Goal: Communication & Community: Participate in discussion

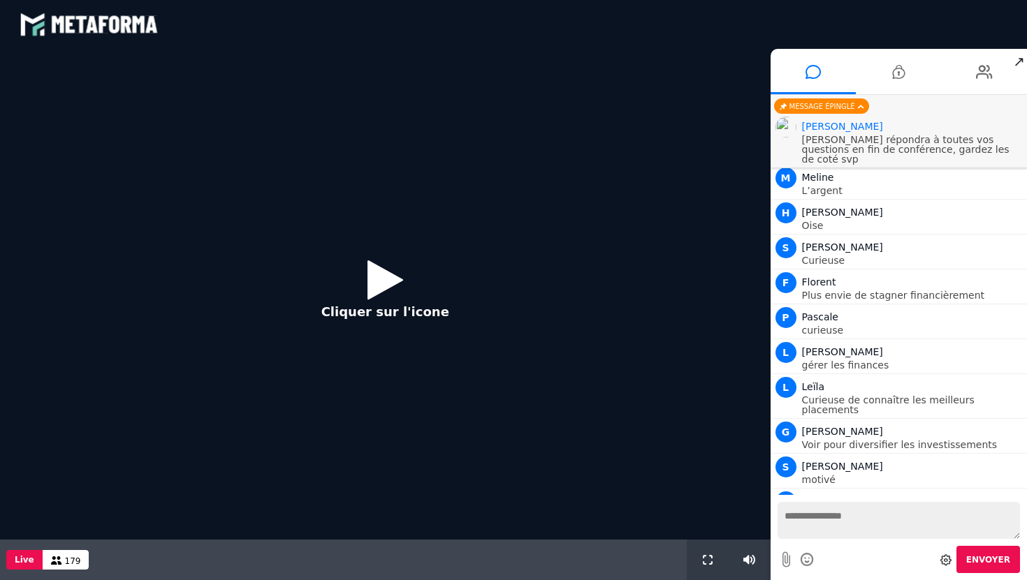
scroll to position [1069, 0]
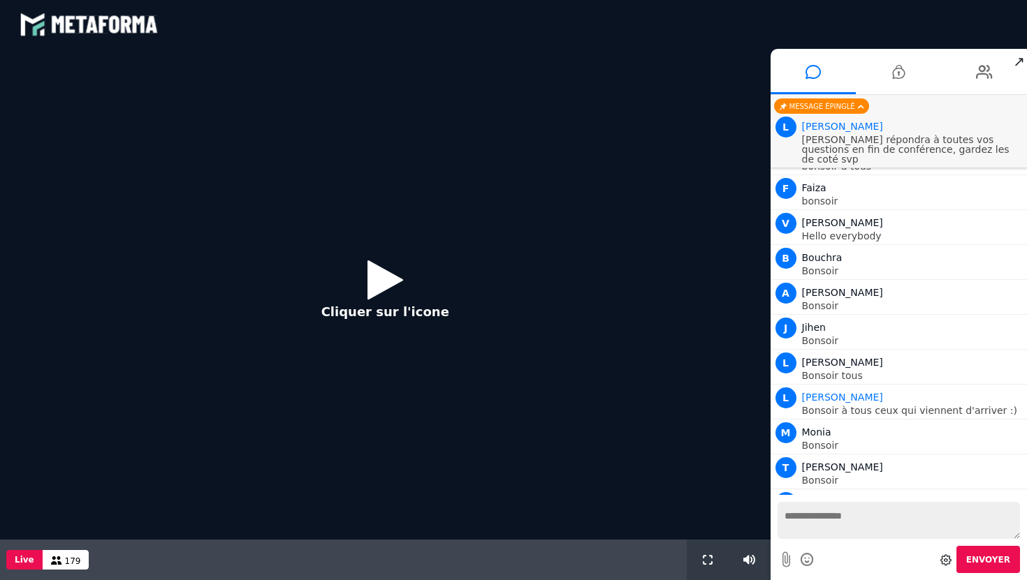
click at [371, 281] on icon at bounding box center [385, 279] width 36 height 45
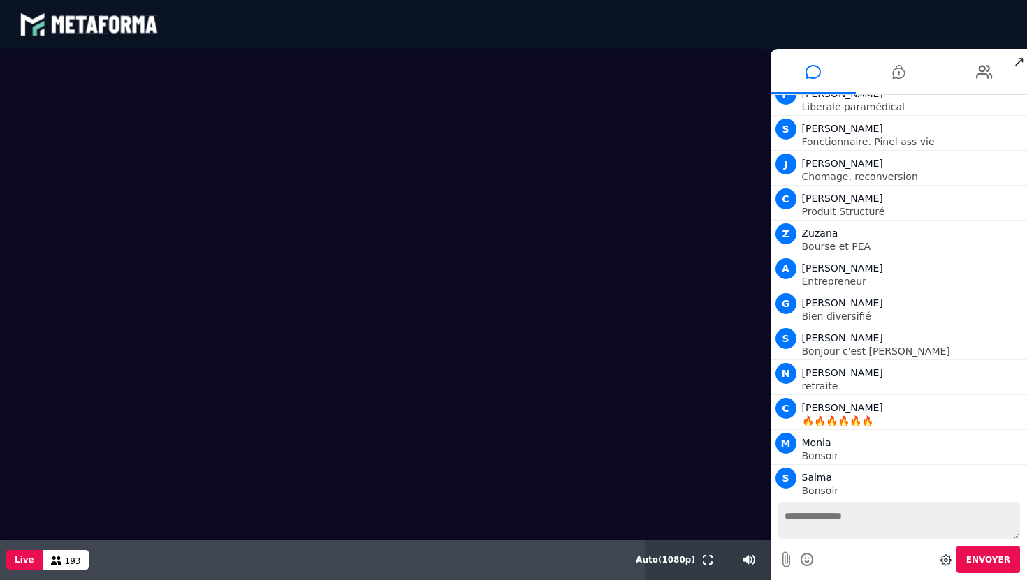
scroll to position [3209, 0]
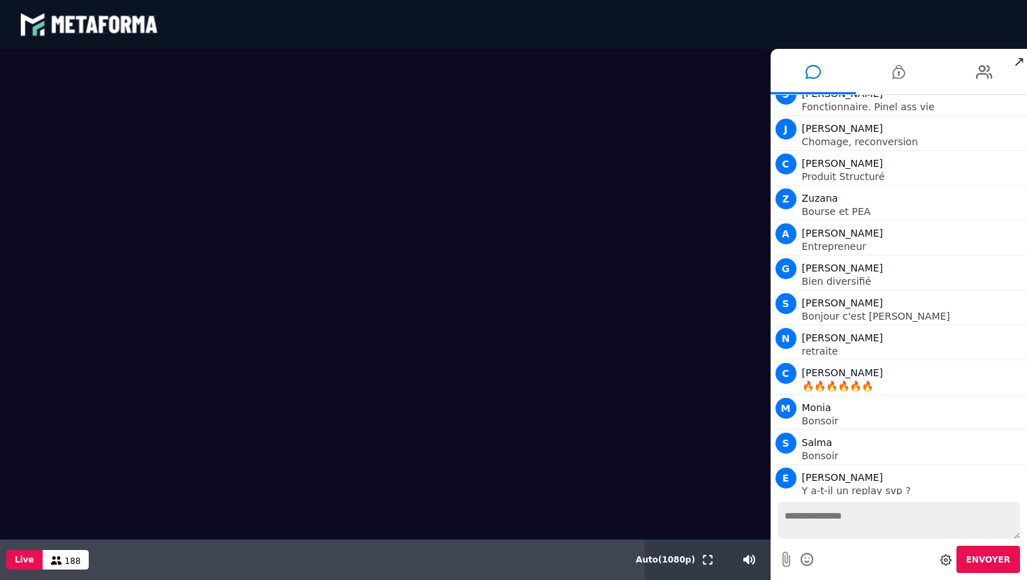
drag, startPoint x: 634, startPoint y: 263, endPoint x: 625, endPoint y: 290, distance: 28.7
click at [625, 290] on video at bounding box center [385, 294] width 770 height 491
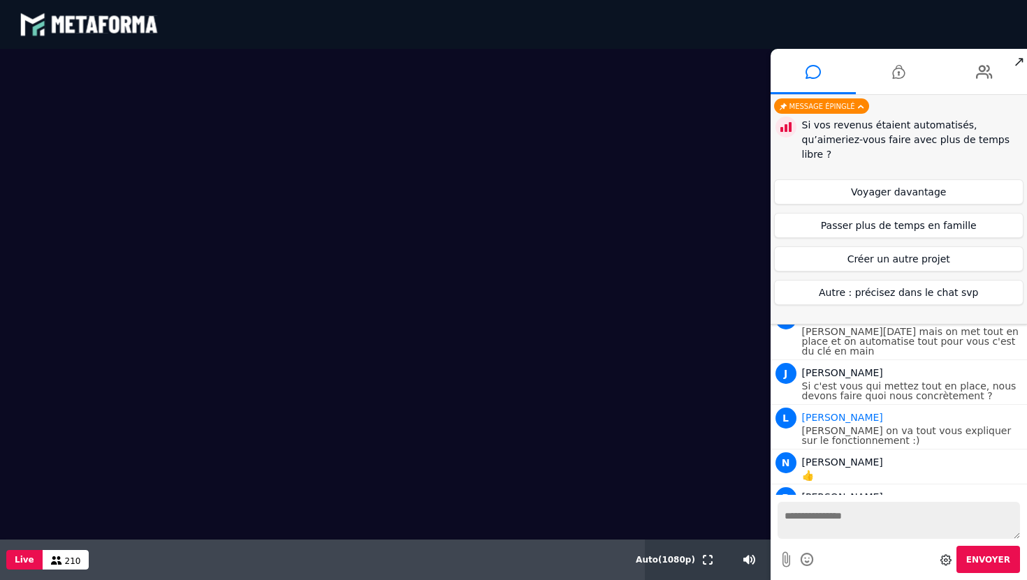
scroll to position [5332, 0]
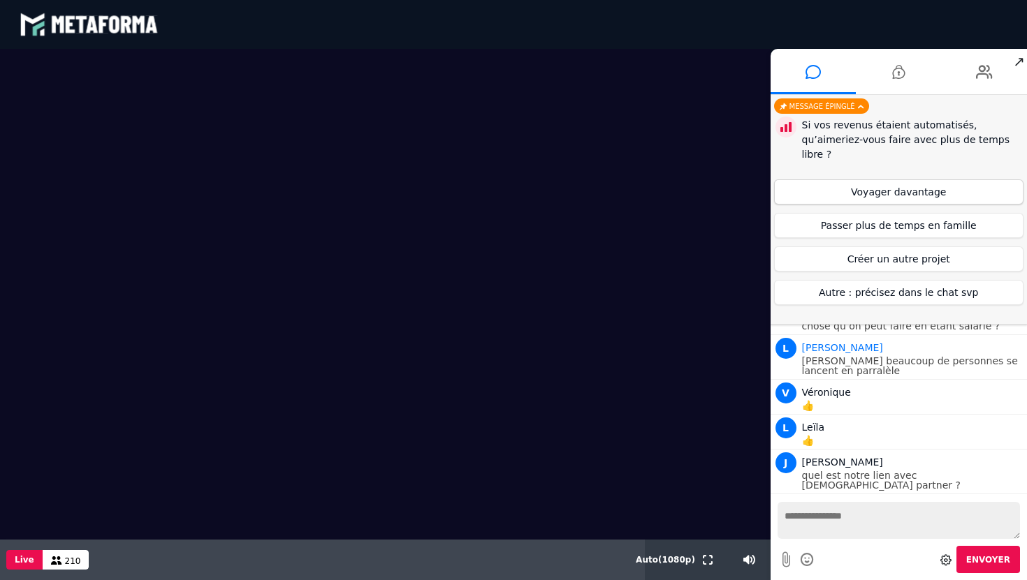
click at [855, 196] on button "Voyager davantage" at bounding box center [899, 191] width 250 height 25
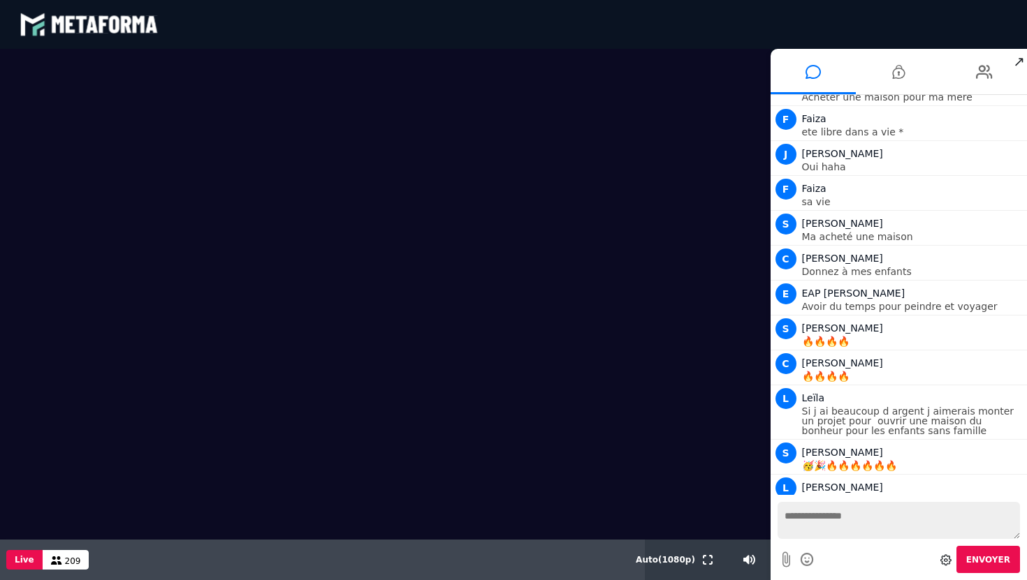
scroll to position [6323, 0]
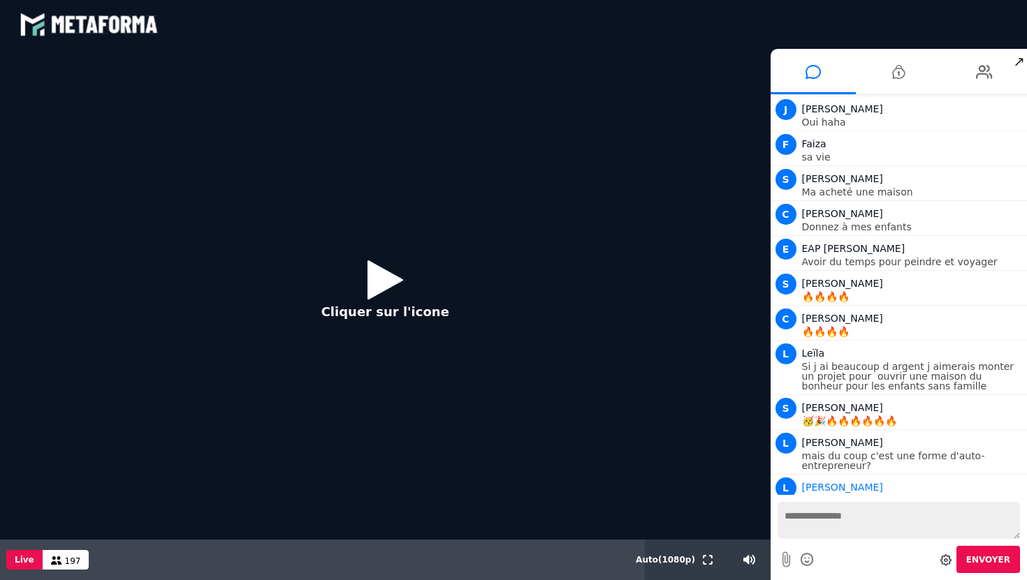
click at [365, 274] on button "Cliquer sur l'icone" at bounding box center [385, 294] width 156 height 90
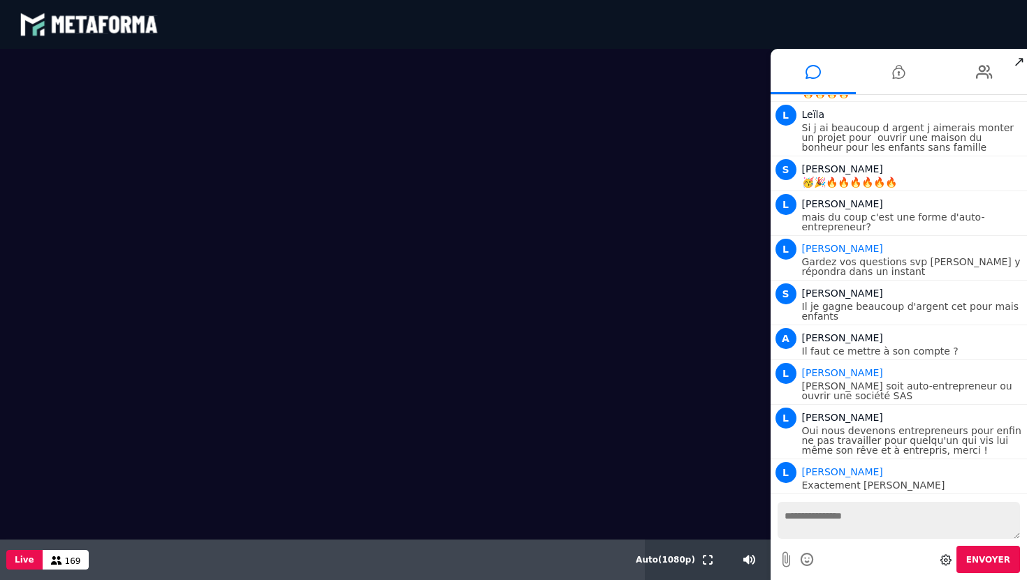
scroll to position [6607, 0]
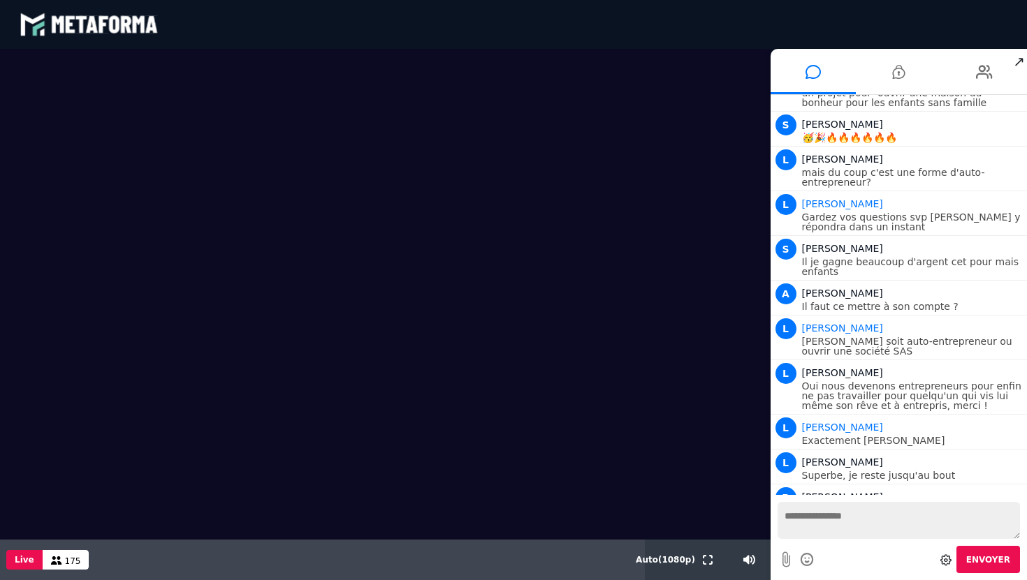
click at [863, 522] on textarea at bounding box center [898, 520] width 243 height 37
click at [819, 505] on textarea at bounding box center [898, 520] width 243 height 37
click at [834, 514] on textarea at bounding box center [898, 520] width 243 height 37
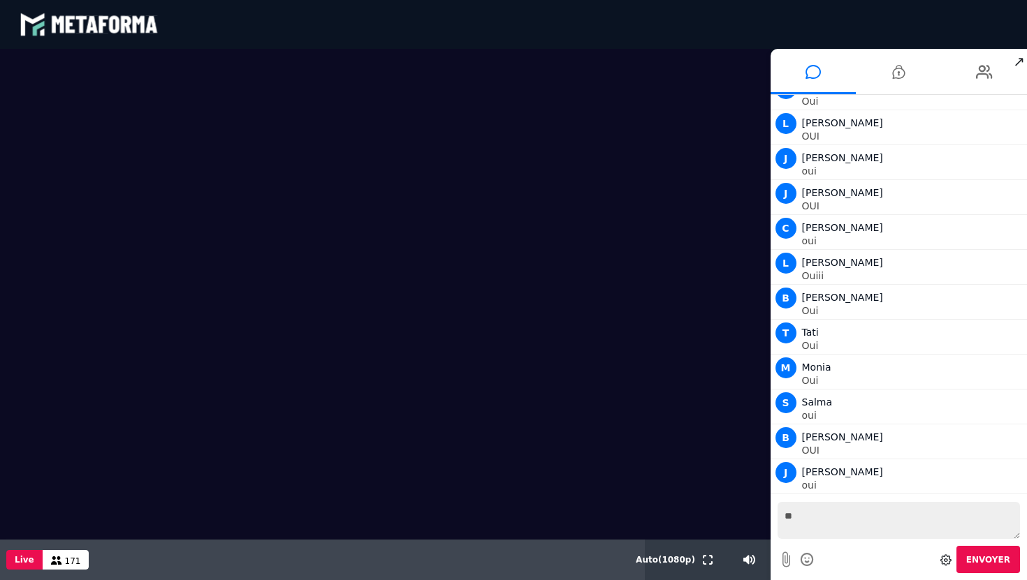
type textarea "***"
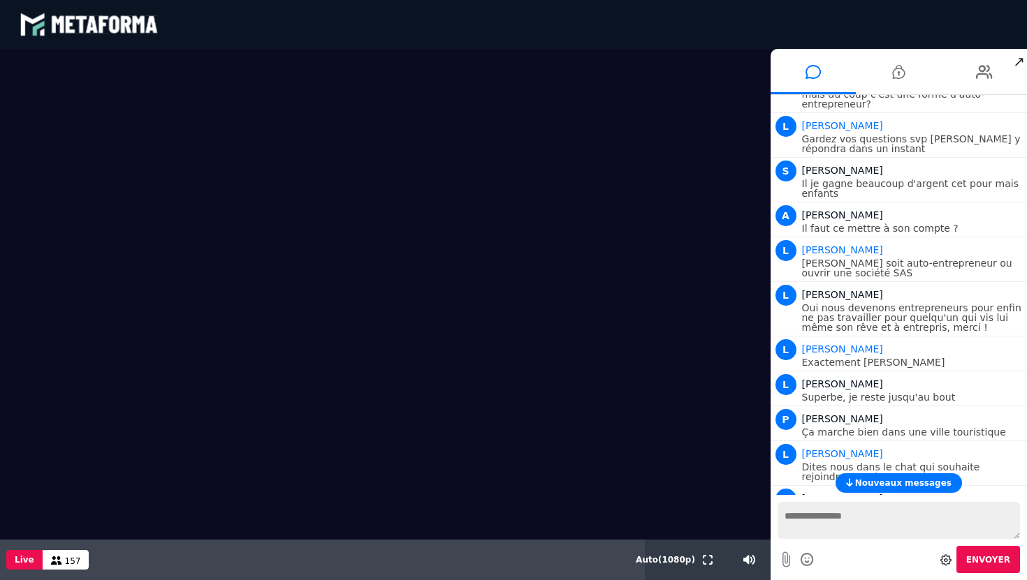
scroll to position [6685, 0]
click at [895, 483] on span "Nouveaux messages" at bounding box center [903, 483] width 96 height 10
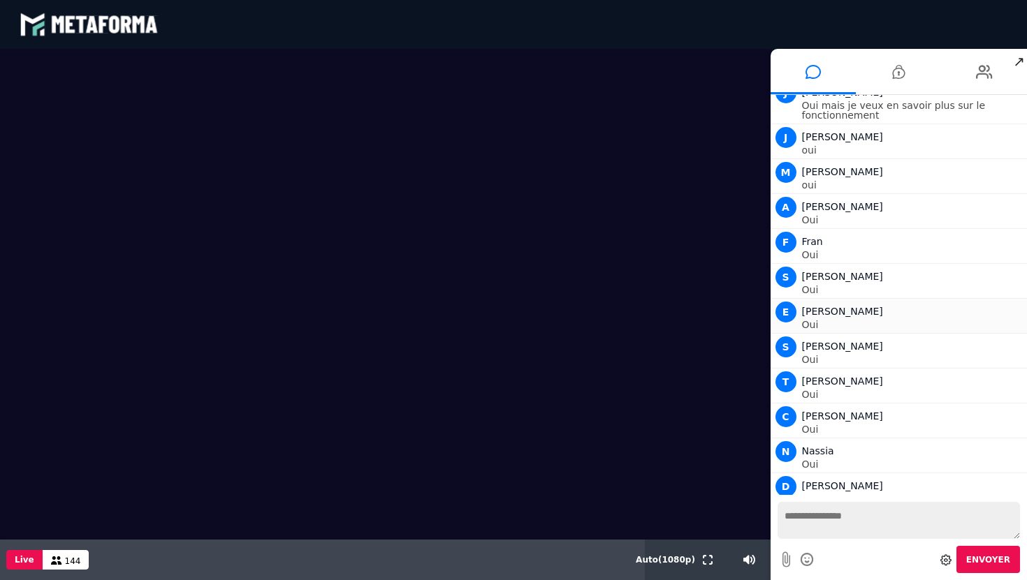
scroll to position [9040, 0]
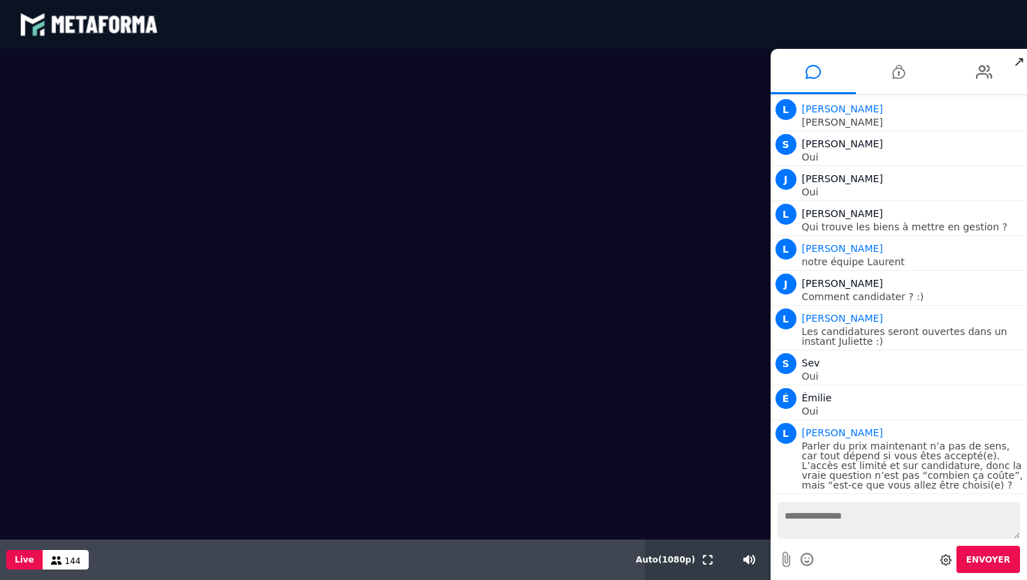
click at [881, 518] on textarea at bounding box center [898, 520] width 243 height 37
click at [820, 517] on textarea at bounding box center [898, 520] width 243 height 37
click at [251, 334] on video at bounding box center [385, 294] width 770 height 491
click at [601, 457] on video at bounding box center [385, 294] width 770 height 491
click at [834, 515] on textarea at bounding box center [898, 520] width 243 height 37
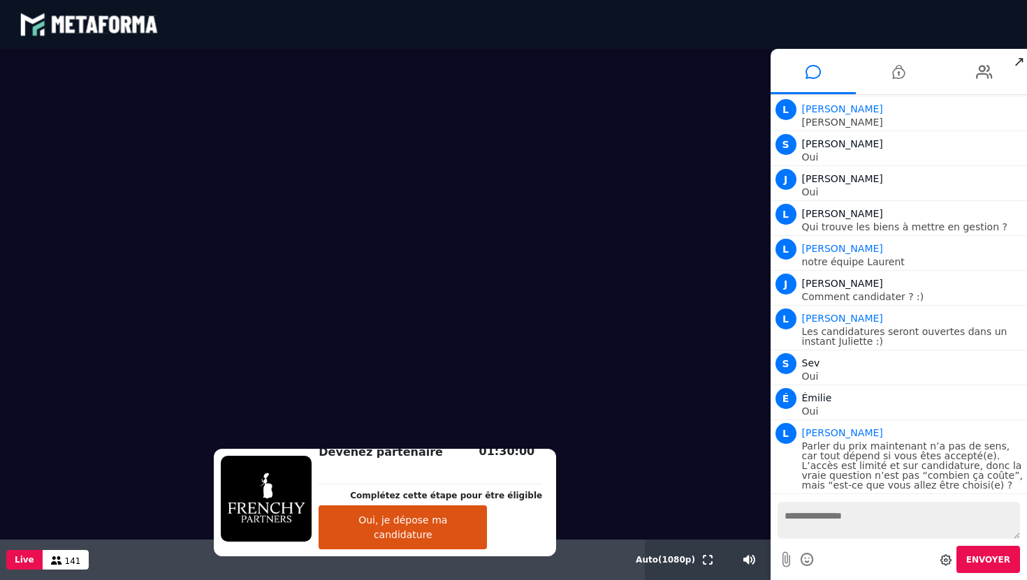
click at [406, 536] on button "Oui, je dépose ma candidature" at bounding box center [402, 528] width 168 height 44
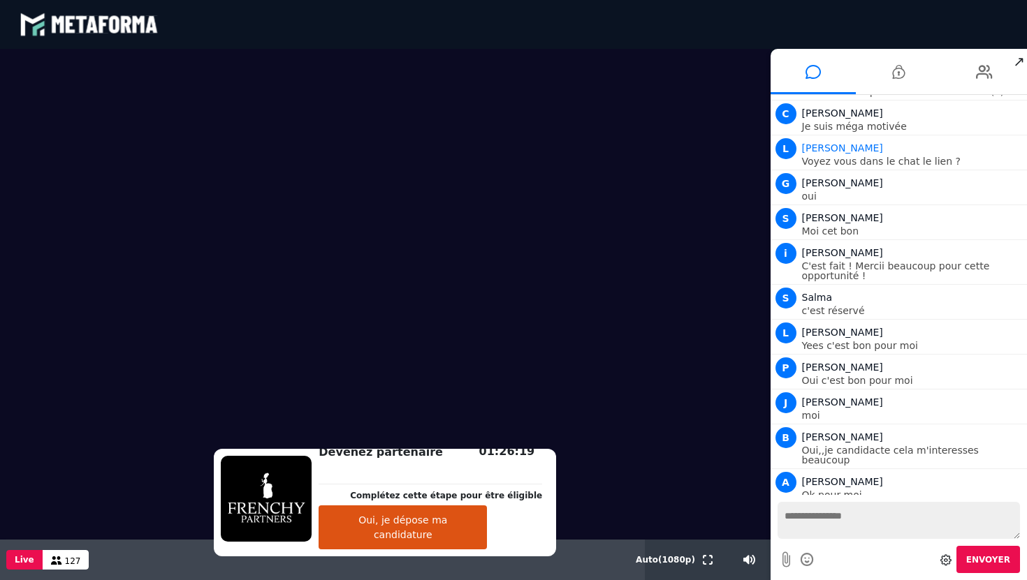
scroll to position [9469, 0]
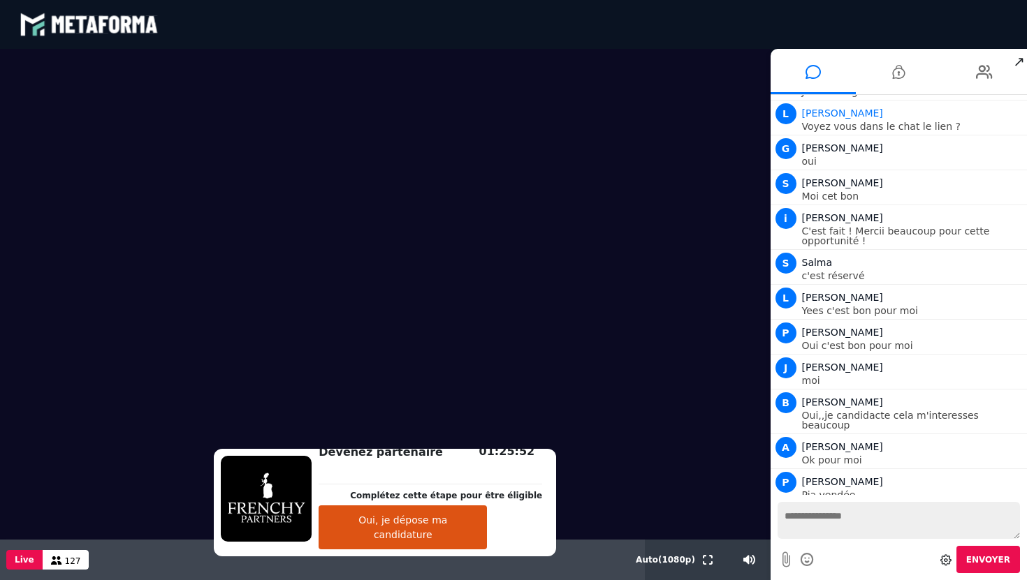
click at [805, 513] on textarea at bounding box center [898, 520] width 243 height 37
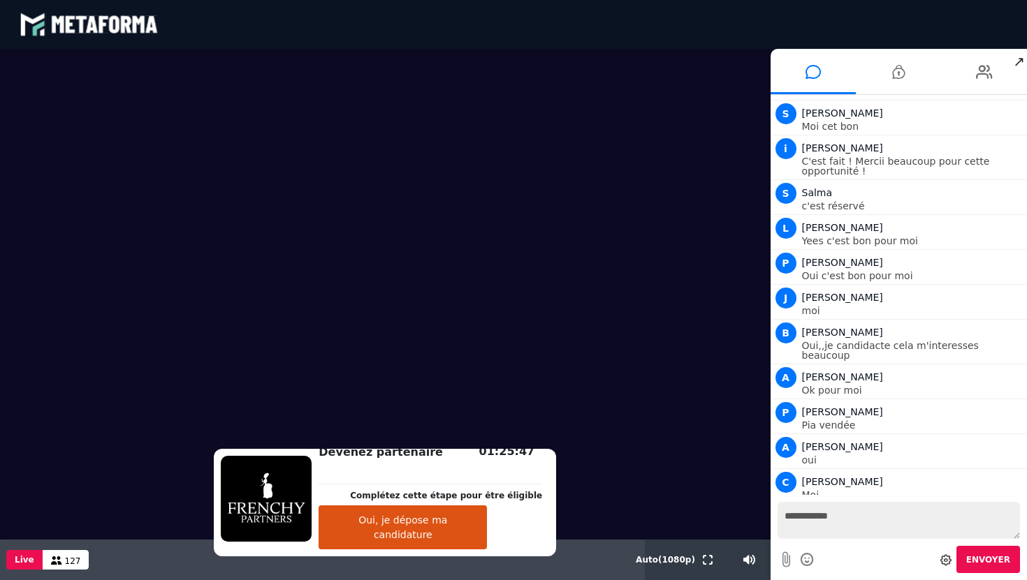
scroll to position [9574, 0]
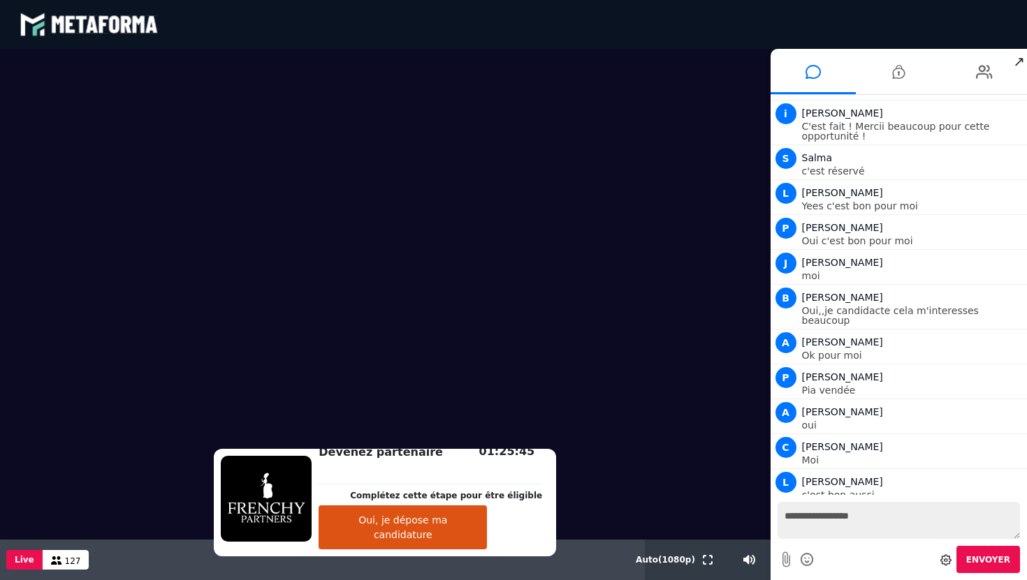
type textarea "**********"
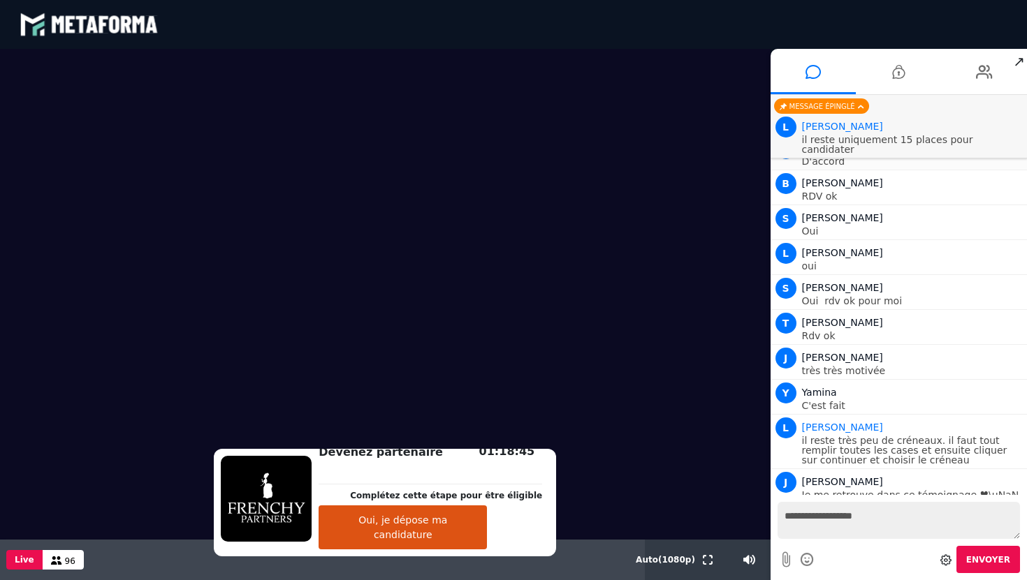
scroll to position [10791, 0]
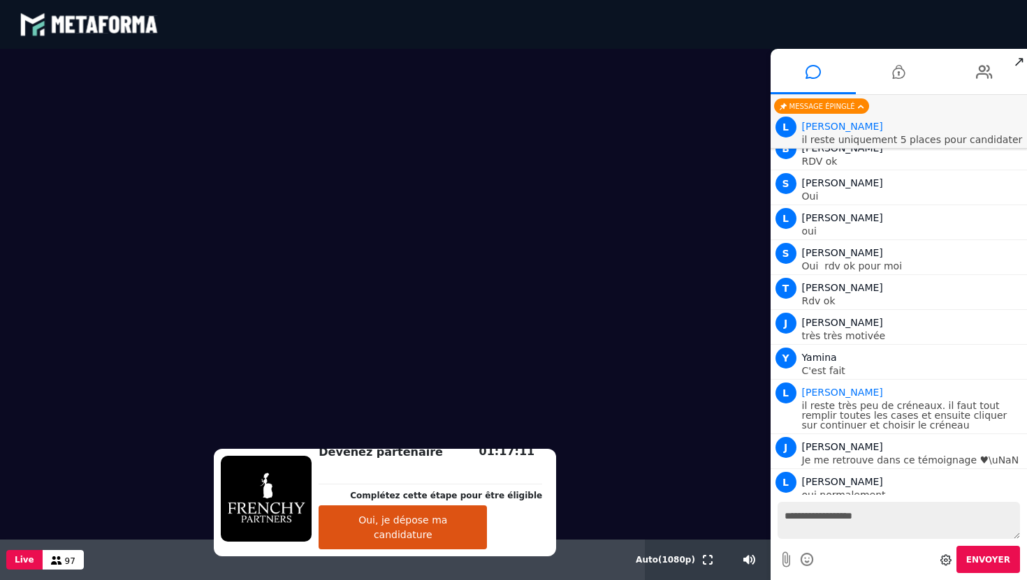
click at [388, 542] on button "Oui, je dépose ma candidature" at bounding box center [402, 528] width 168 height 44
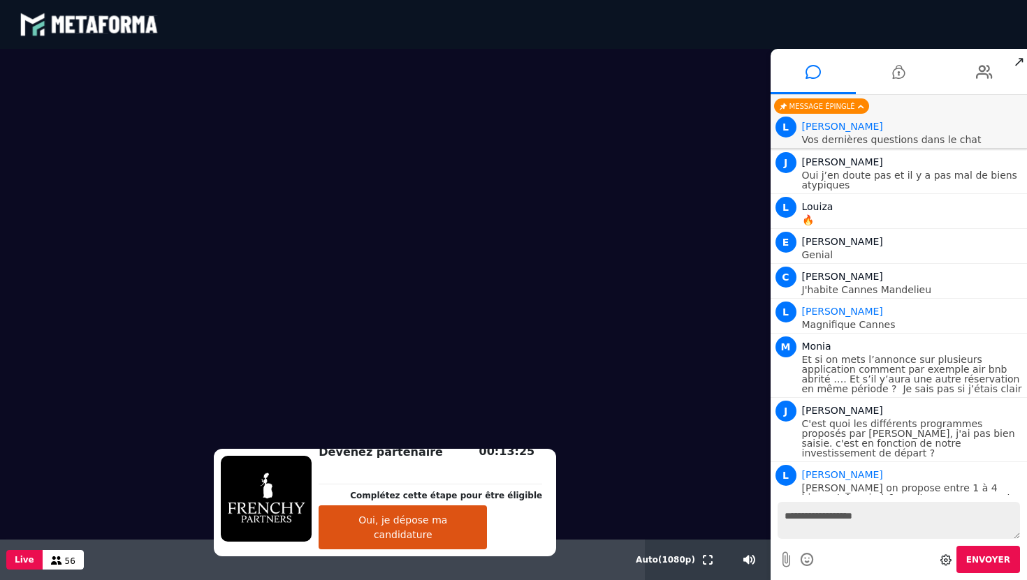
scroll to position [15330, 0]
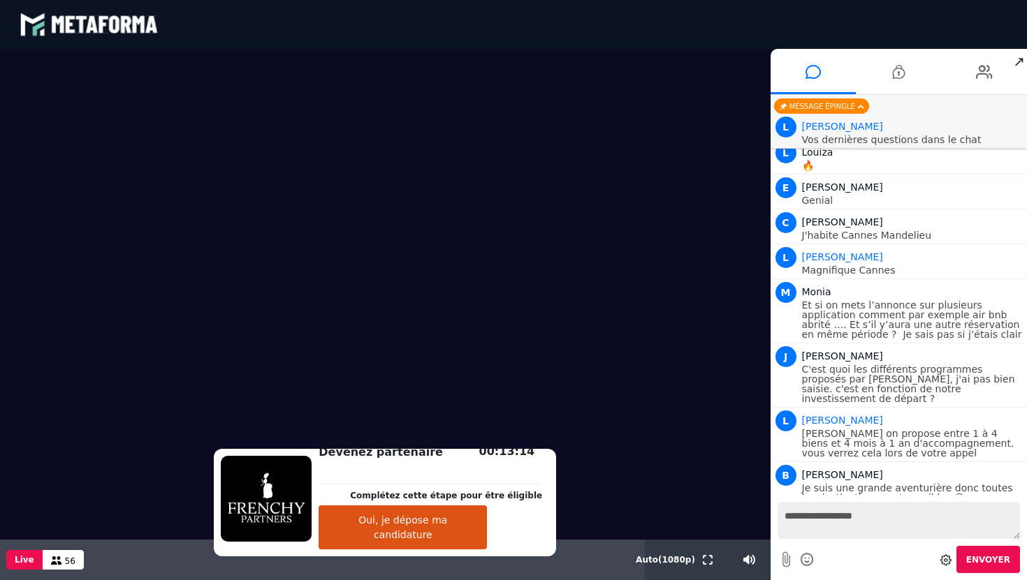
click at [603, 422] on video at bounding box center [385, 294] width 770 height 491
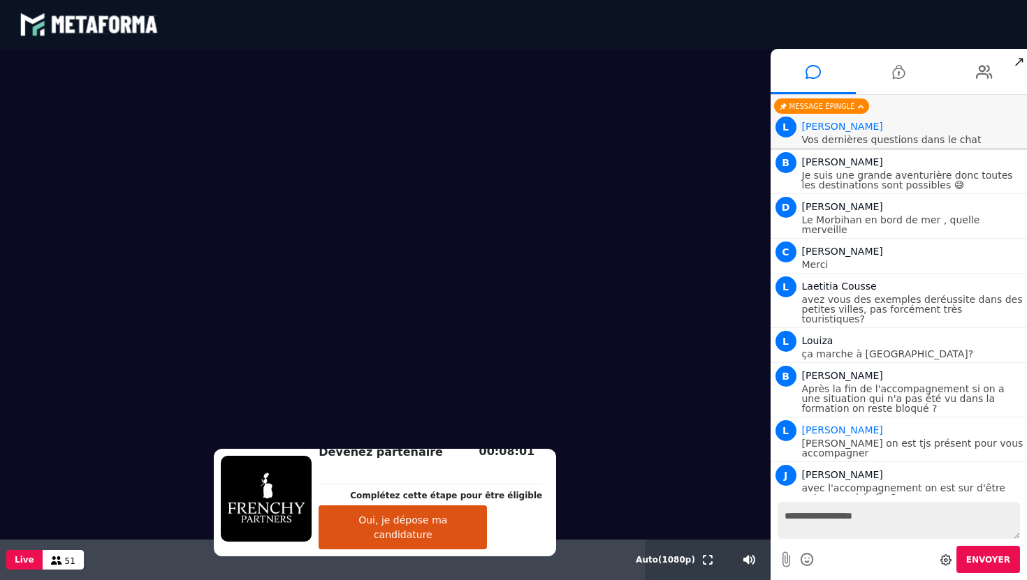
scroll to position [15678, 0]
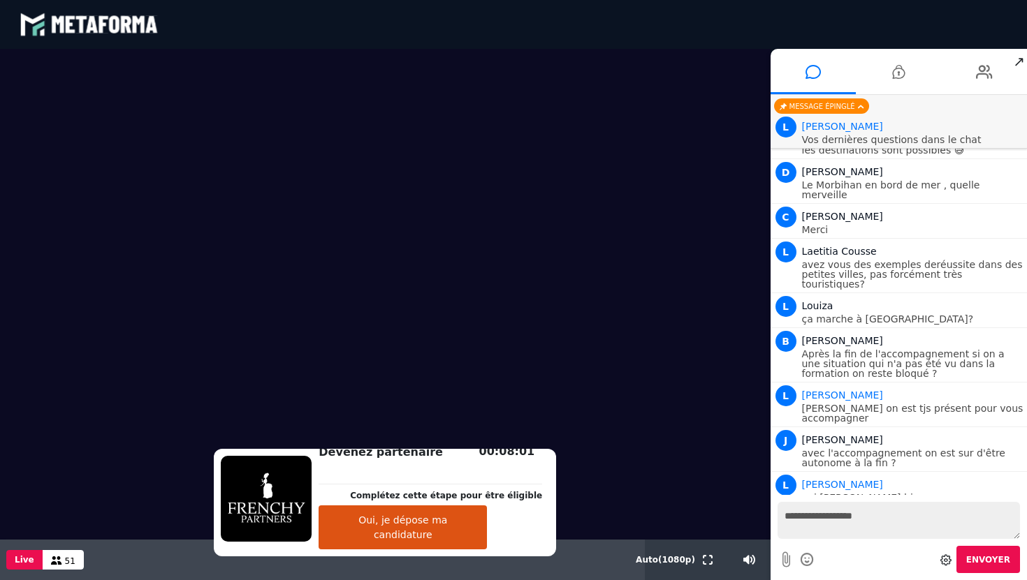
click at [856, 505] on textarea "**********" at bounding box center [898, 520] width 243 height 37
click at [880, 527] on textarea "**********" at bounding box center [898, 520] width 243 height 37
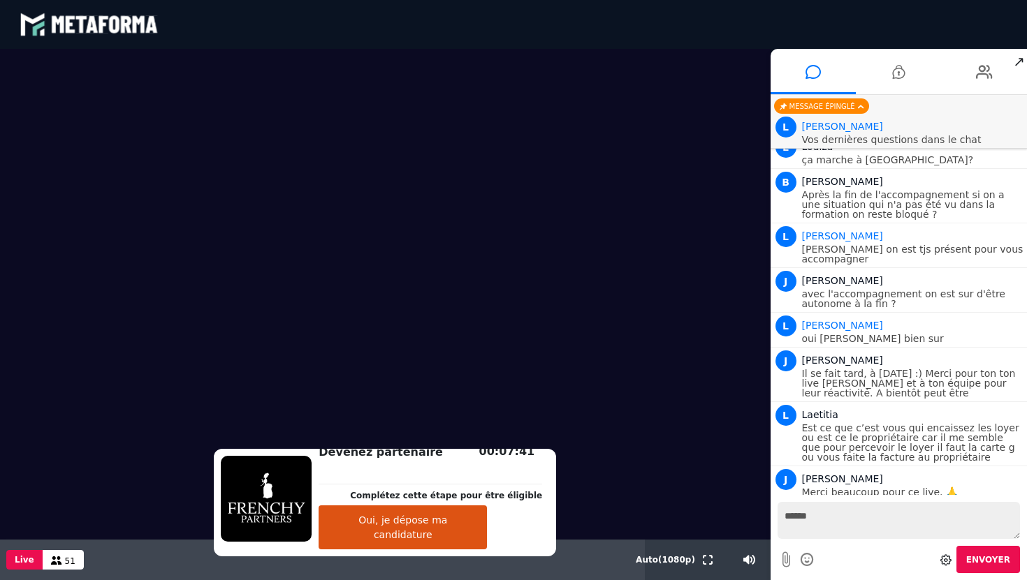
scroll to position [15872, 0]
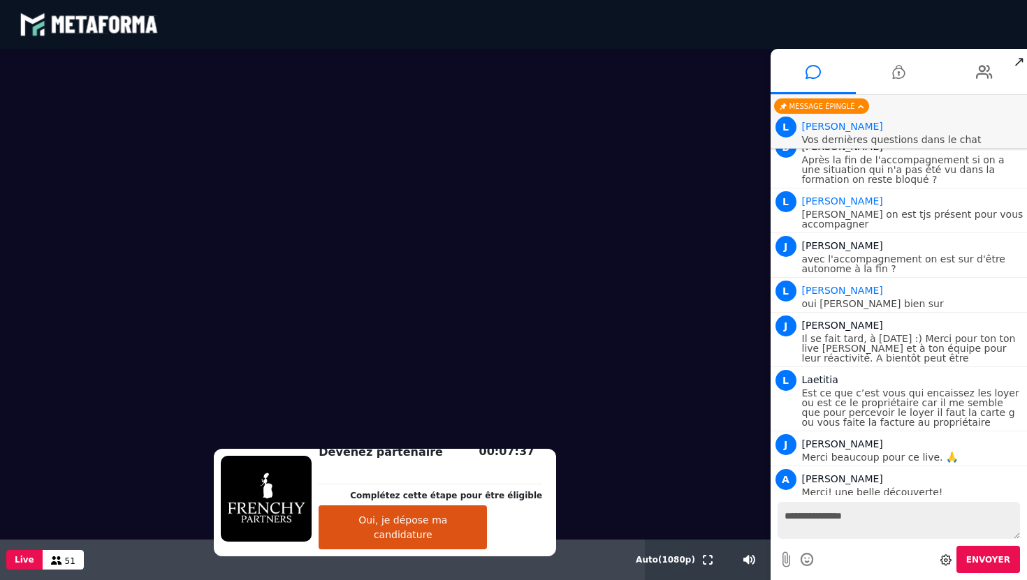
type textarea "**********"
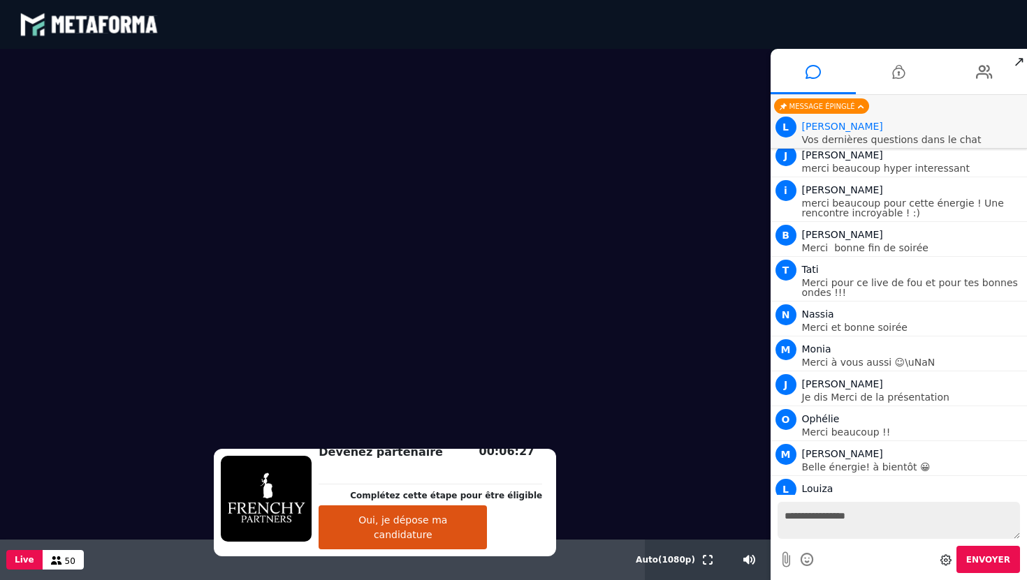
scroll to position [16301, 0]
